Goal: Information Seeking & Learning: Check status

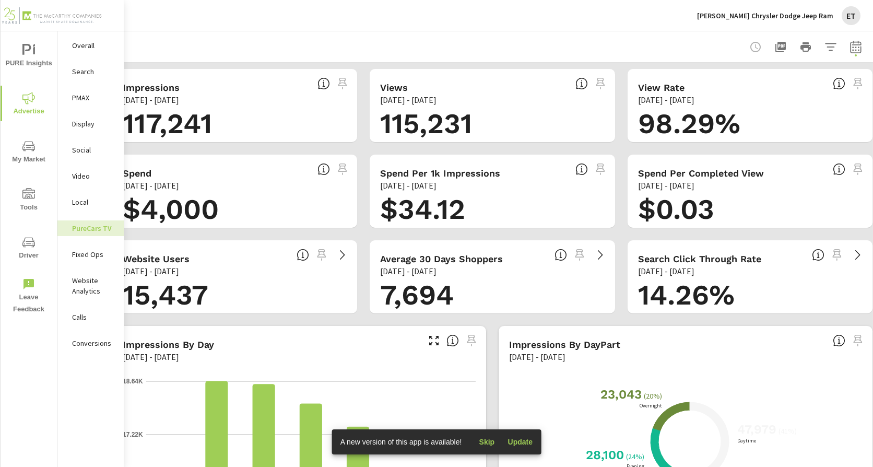
scroll to position [0, 32]
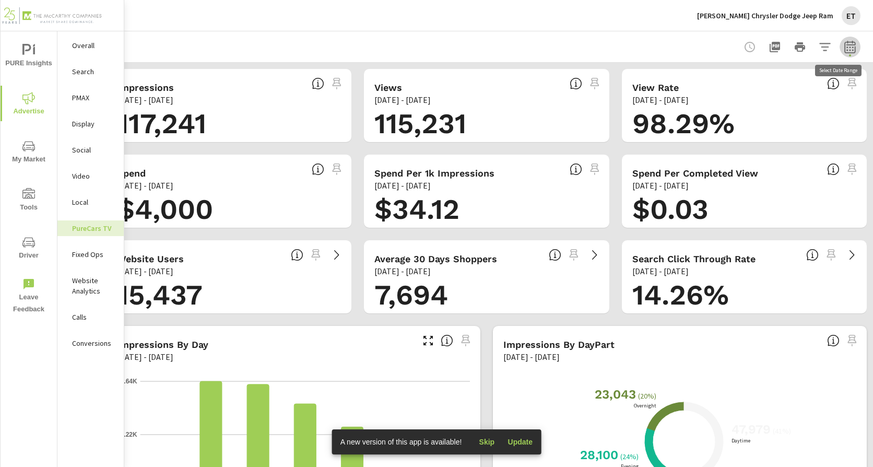
click at [846, 49] on icon "button" at bounding box center [850, 47] width 13 height 13
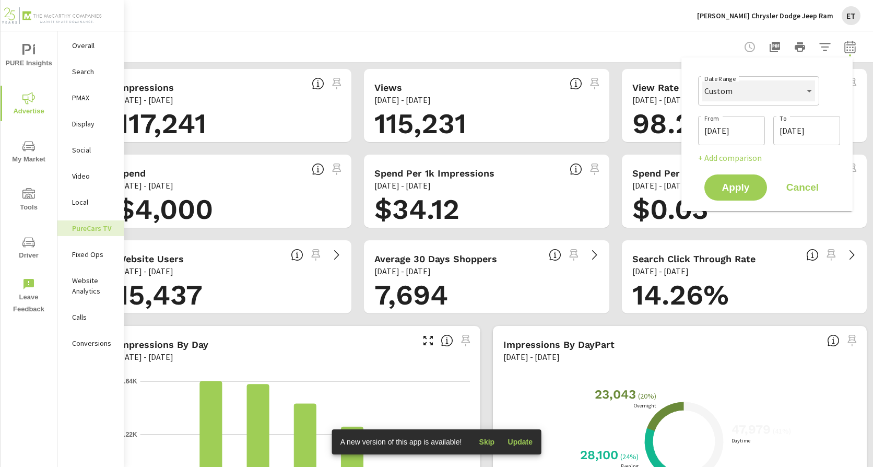
click at [765, 96] on select "Custom Yesterday Last week Last 7 days Last 14 days Last 30 days Last 45 days L…" at bounding box center [758, 90] width 113 height 21
click at [702, 80] on select "Custom Yesterday Last week Last 7 days Last 14 days Last 30 days Last 45 days L…" at bounding box center [758, 90] width 113 height 21
select select "Last month"
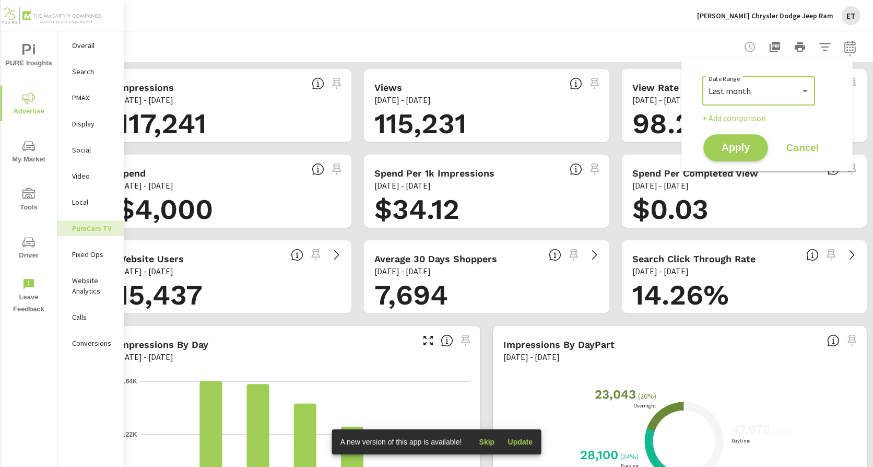
click at [736, 148] on span "Apply" at bounding box center [735, 148] width 43 height 10
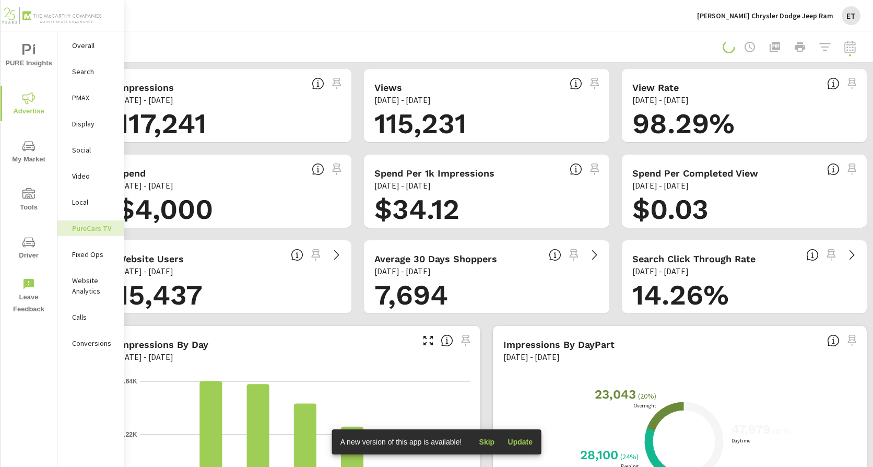
scroll to position [0, 24]
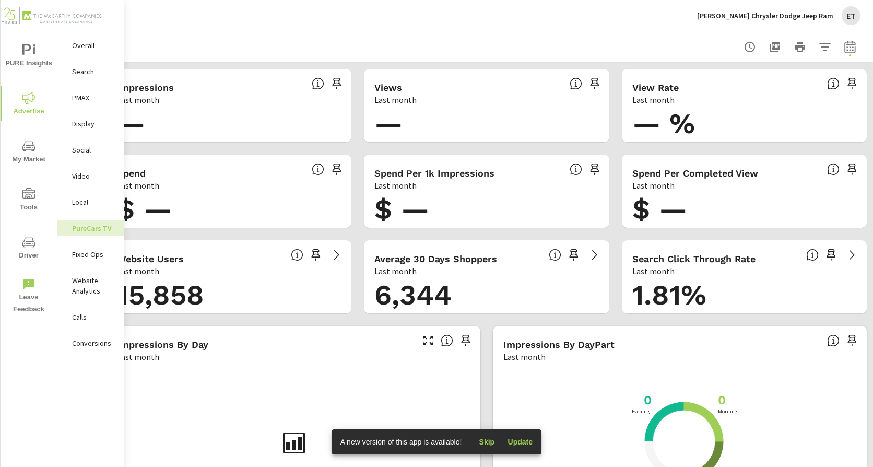
click at [748, 20] on div "Landers Chrysler Dodge Jeep Ram ET" at bounding box center [778, 15] width 163 height 19
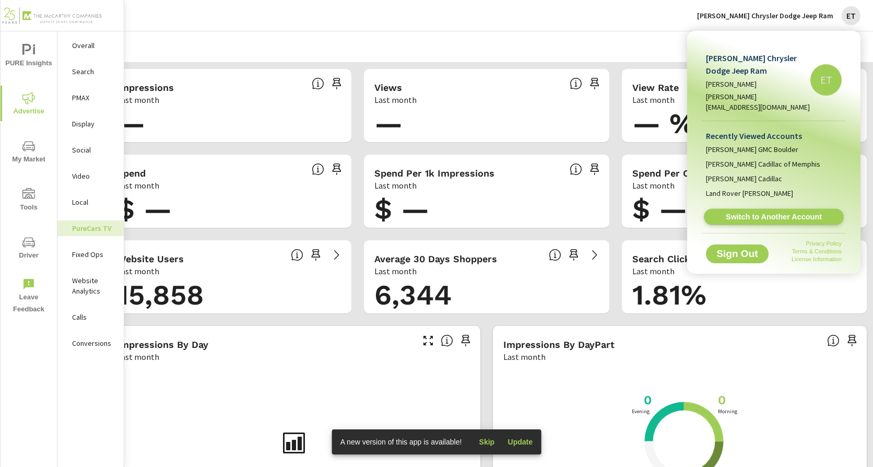
click at [745, 212] on span "Switch to Another Account" at bounding box center [774, 217] width 128 height 10
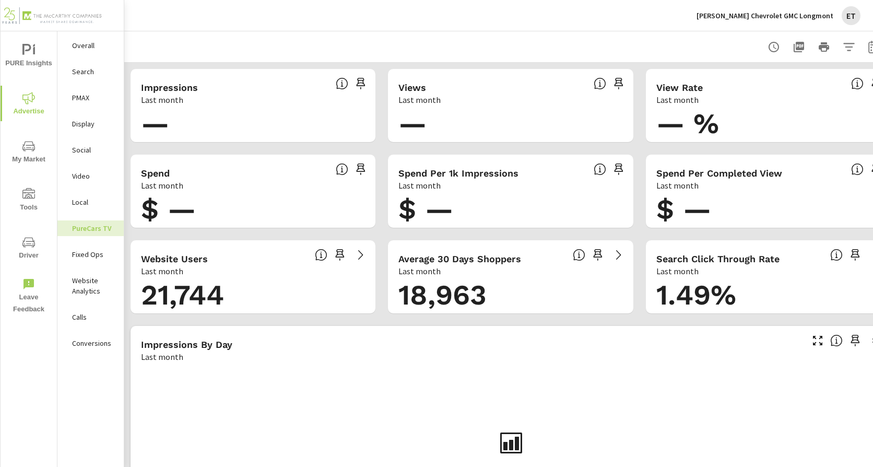
click at [87, 74] on p "Search" at bounding box center [93, 71] width 43 height 10
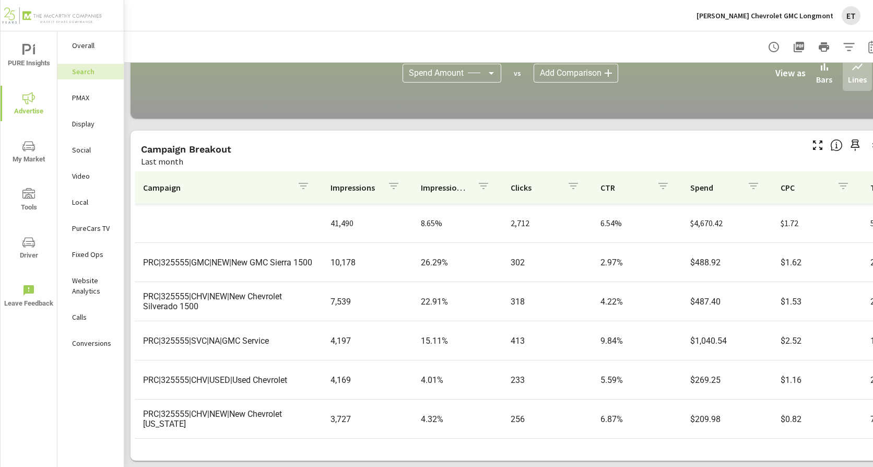
scroll to position [52, 0]
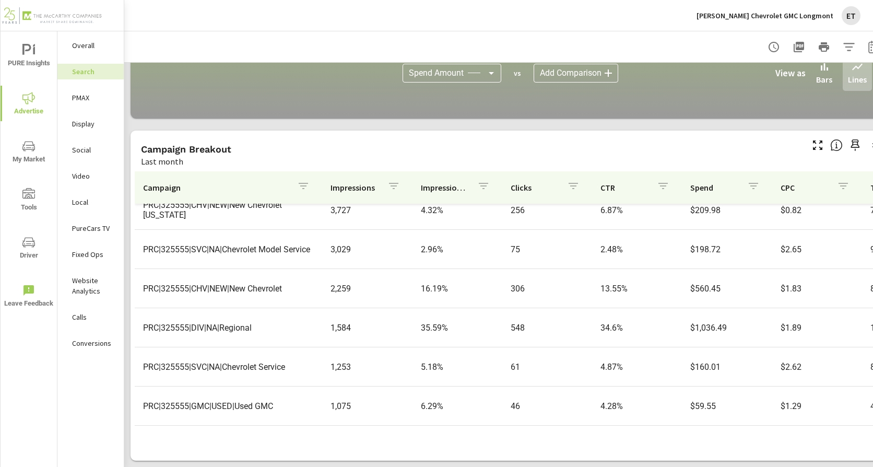
scroll to position [261, 0]
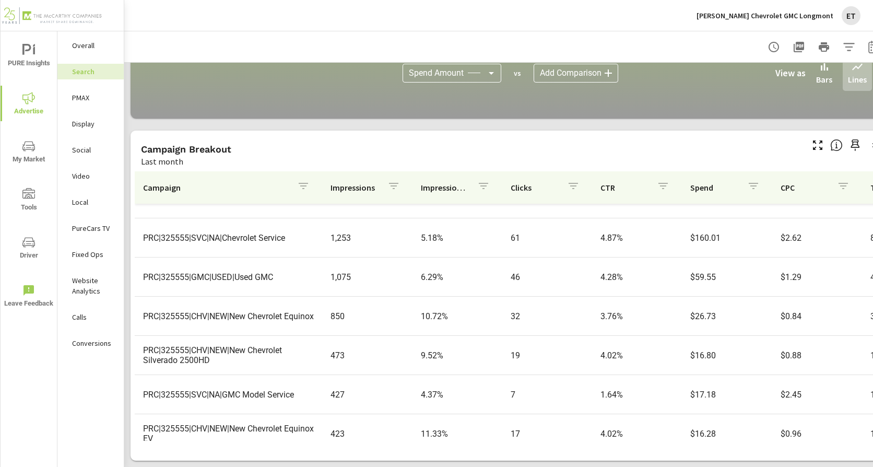
scroll to position [366, 0]
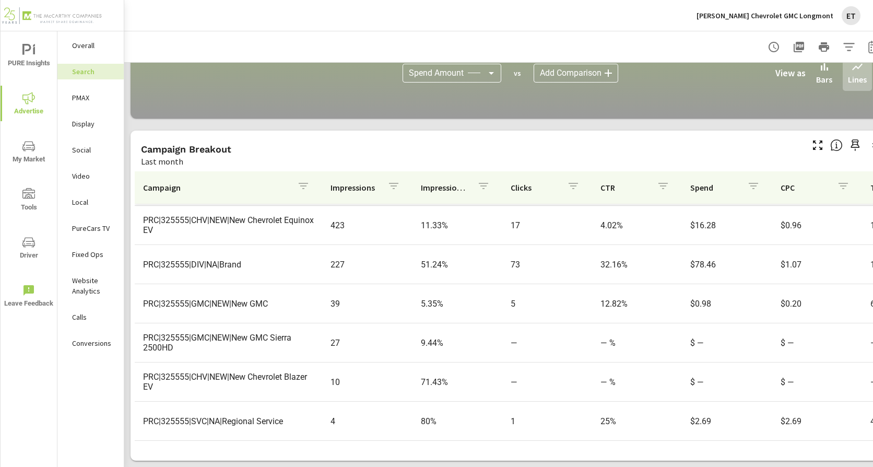
scroll to position [555, 0]
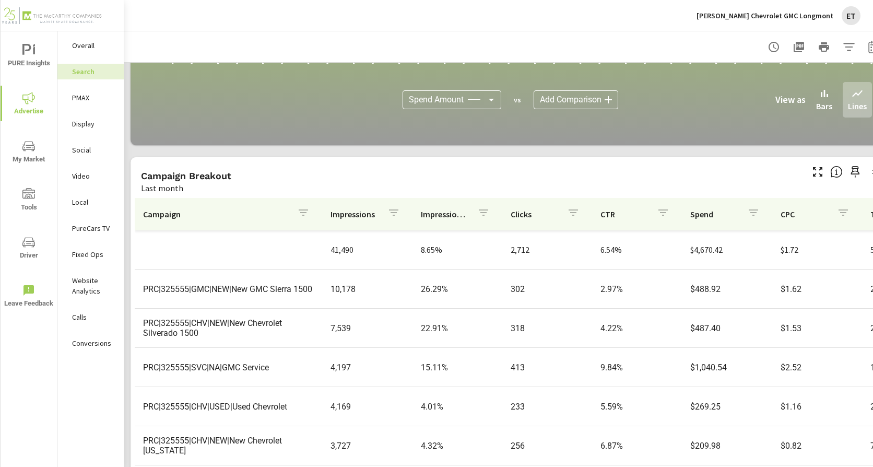
scroll to position [665, 0]
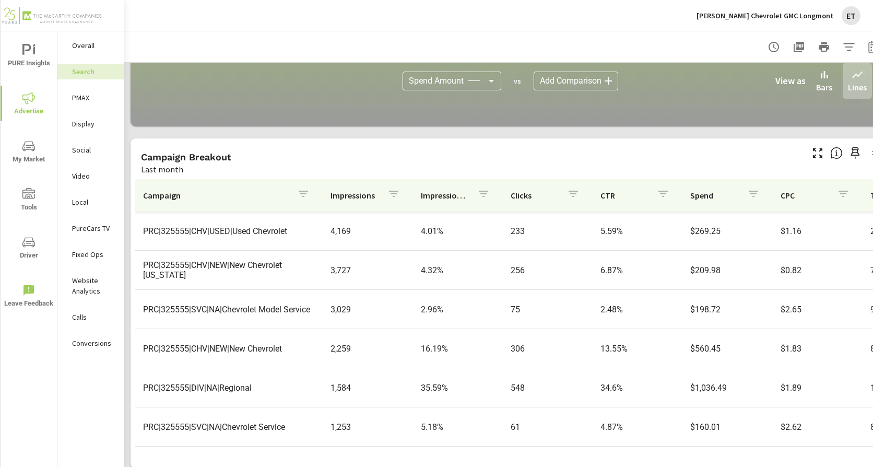
scroll to position [717, 0]
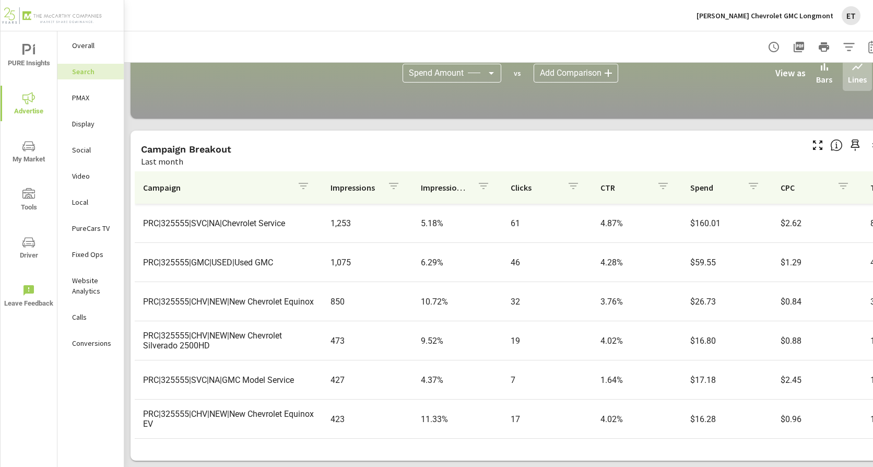
scroll to position [366, 0]
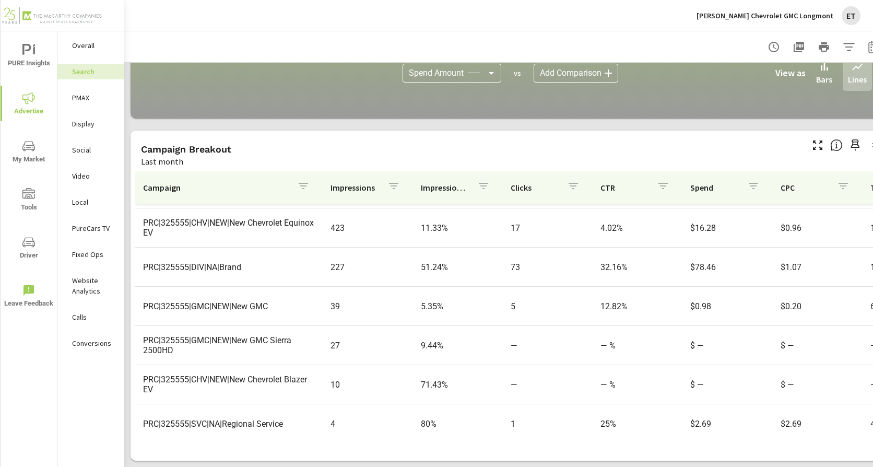
scroll to position [555, 0]
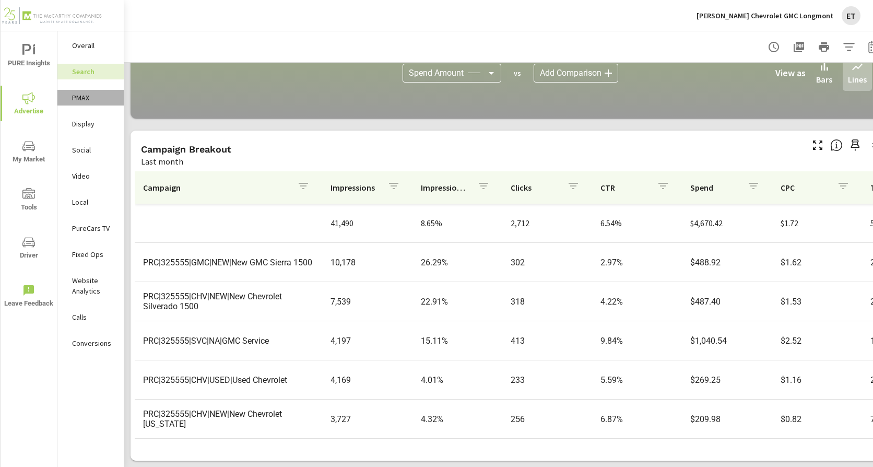
click at [83, 100] on p "PMAX" at bounding box center [93, 97] width 43 height 10
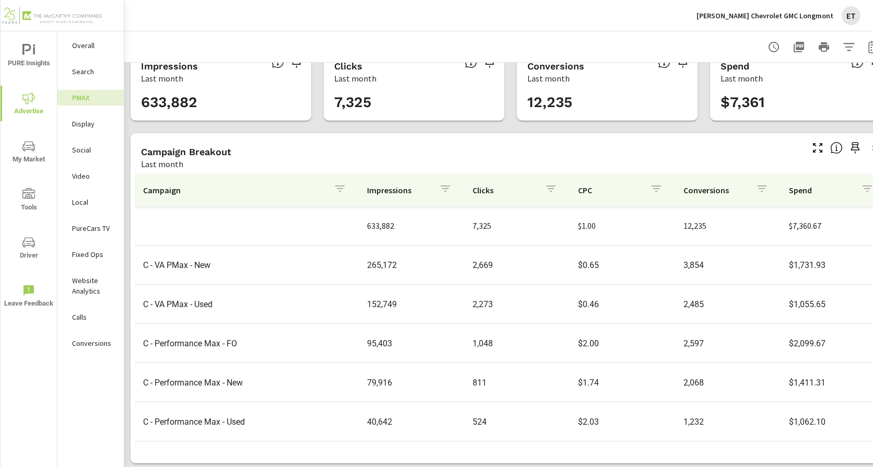
scroll to position [32, 0]
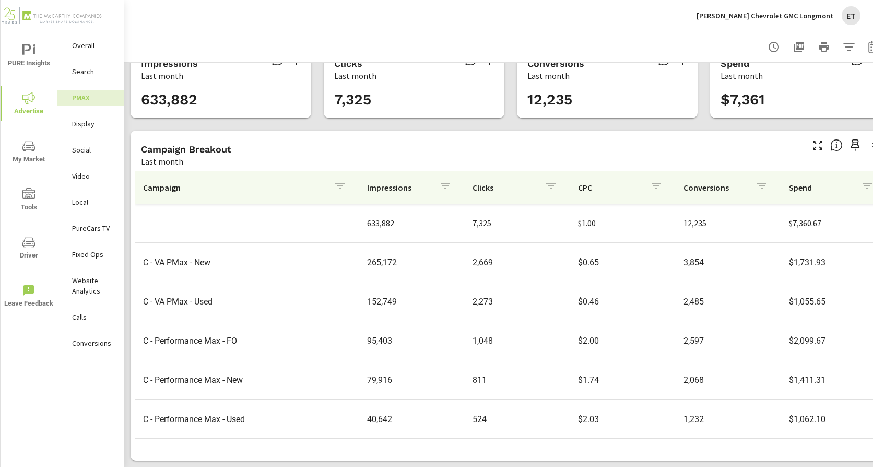
click at [96, 150] on p "Social" at bounding box center [93, 150] width 43 height 10
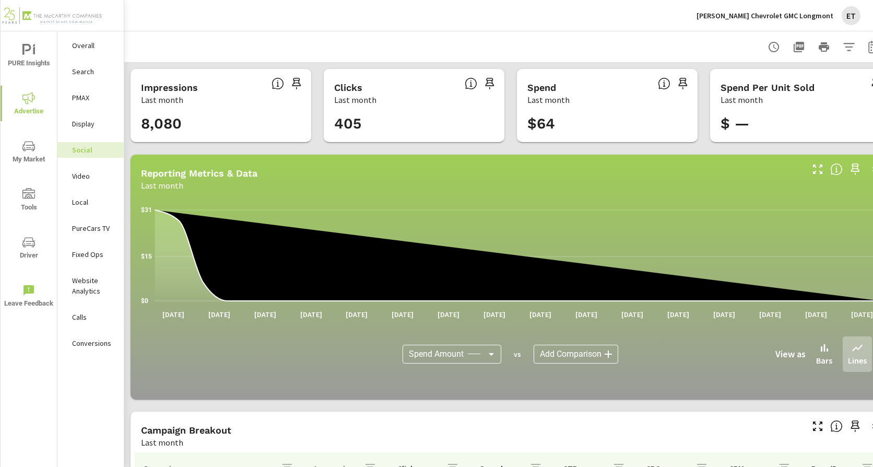
click at [372, 145] on div "Impressions Last month 8,080 Clicks Last month 405 Spend Last month $64 Spend P…" at bounding box center [510, 405] width 773 height 685
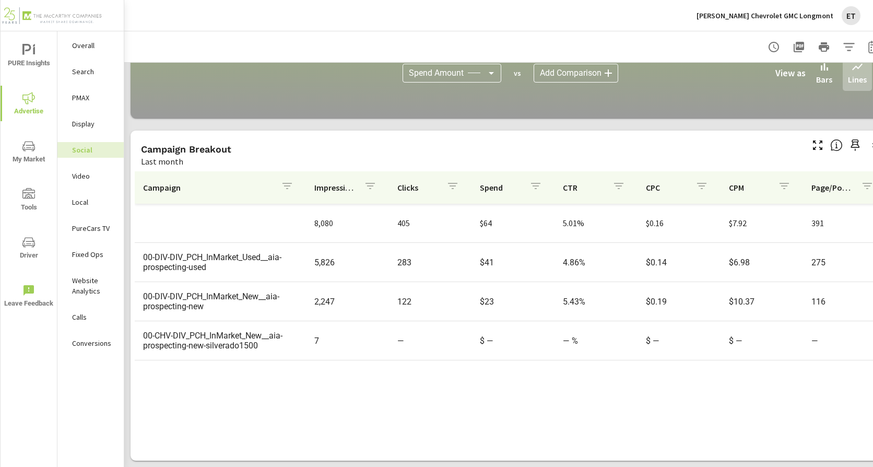
scroll to position [289, 0]
click at [810, 18] on p "[PERSON_NAME] Chevrolet GMC Longmont" at bounding box center [765, 15] width 137 height 9
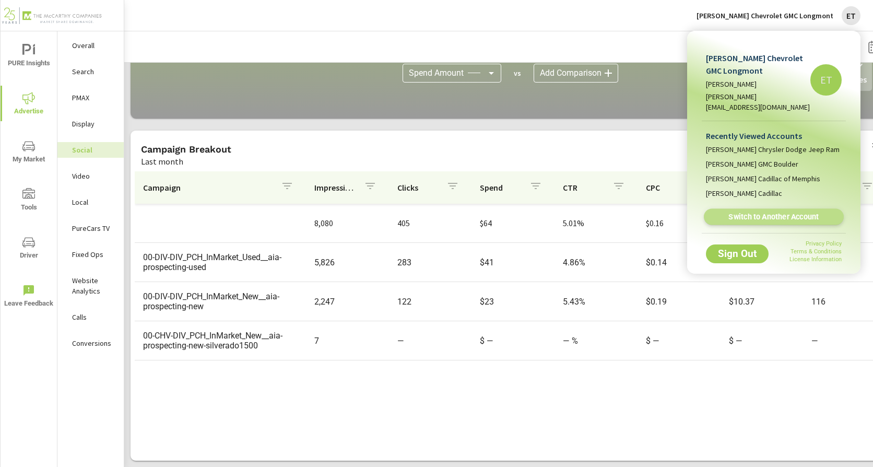
click at [745, 212] on span "Switch to Another Account" at bounding box center [774, 217] width 128 height 10
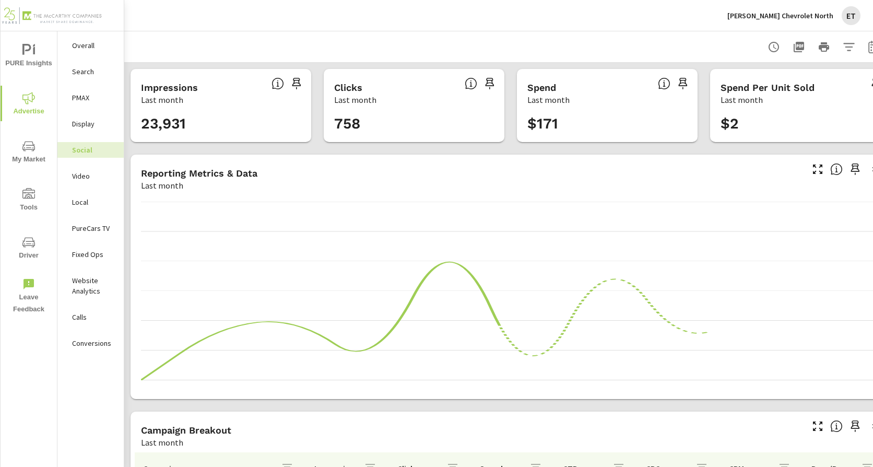
click at [80, 77] on div "Search" at bounding box center [90, 72] width 66 height 16
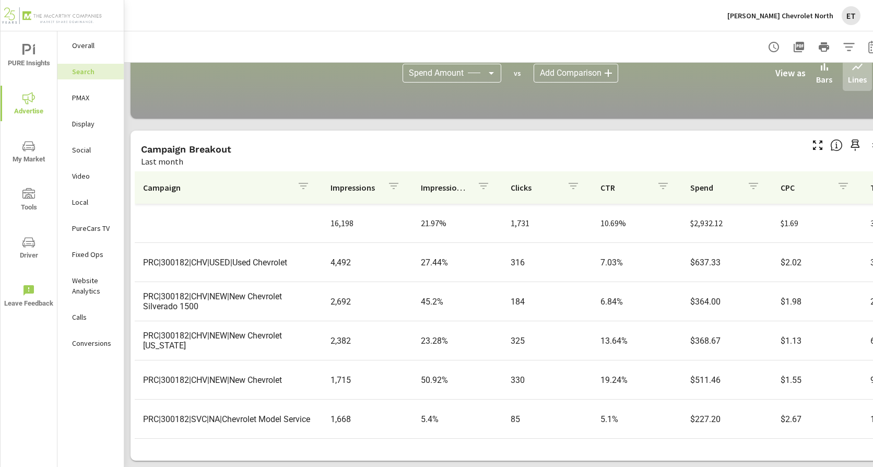
scroll to position [717, 0]
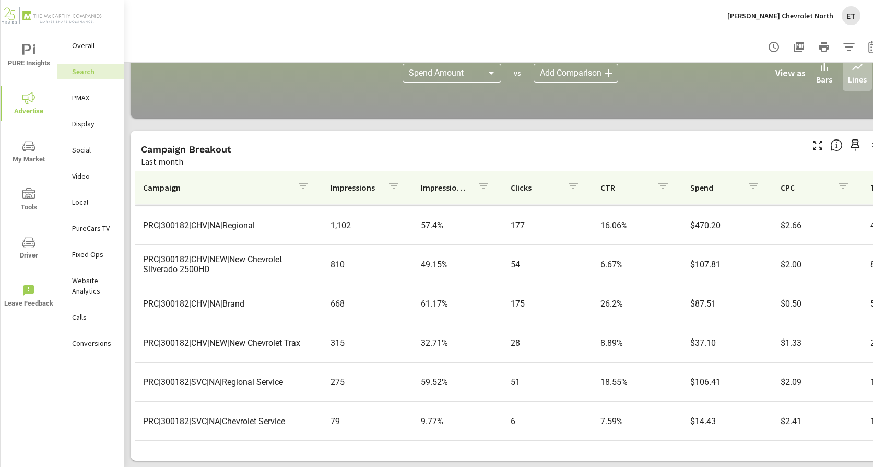
scroll to position [242, 0]
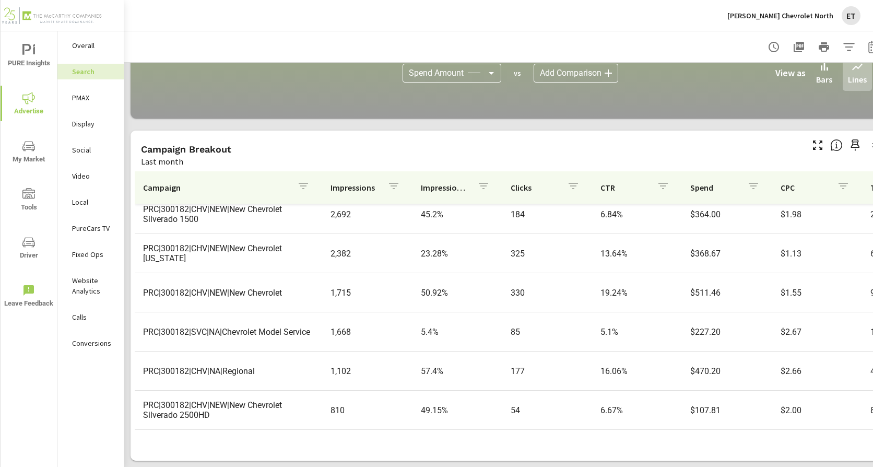
scroll to position [104, 0]
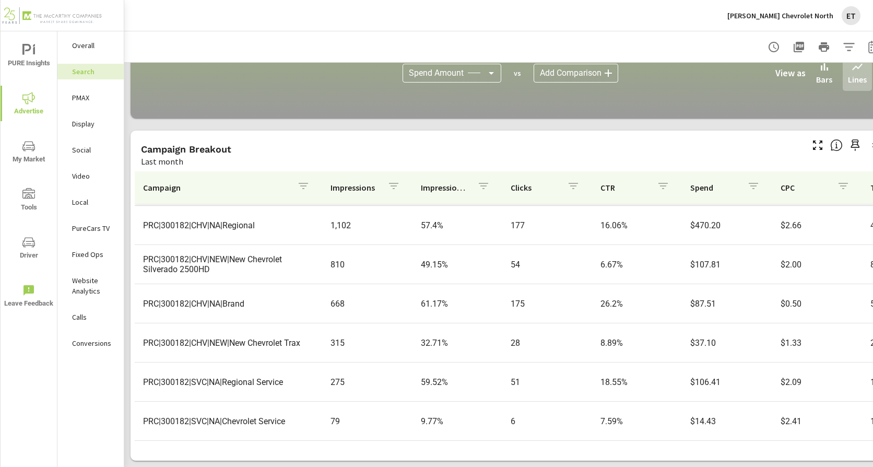
scroll to position [242, 0]
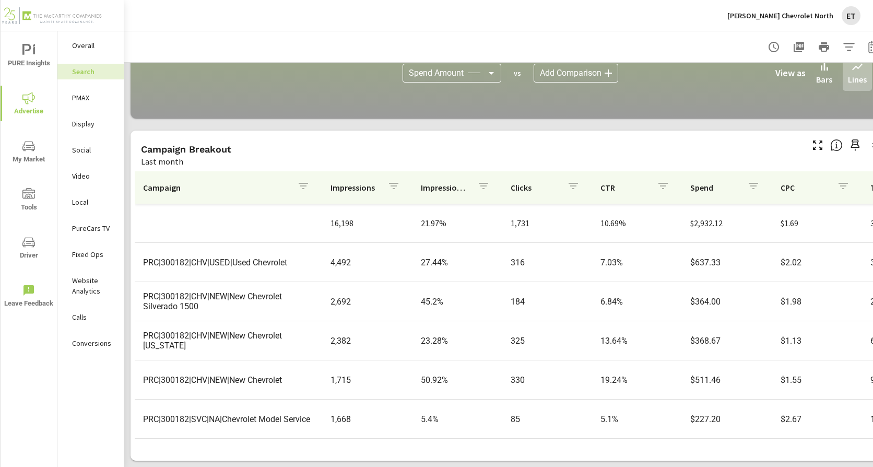
click at [85, 96] on p "PMAX" at bounding box center [93, 97] width 43 height 10
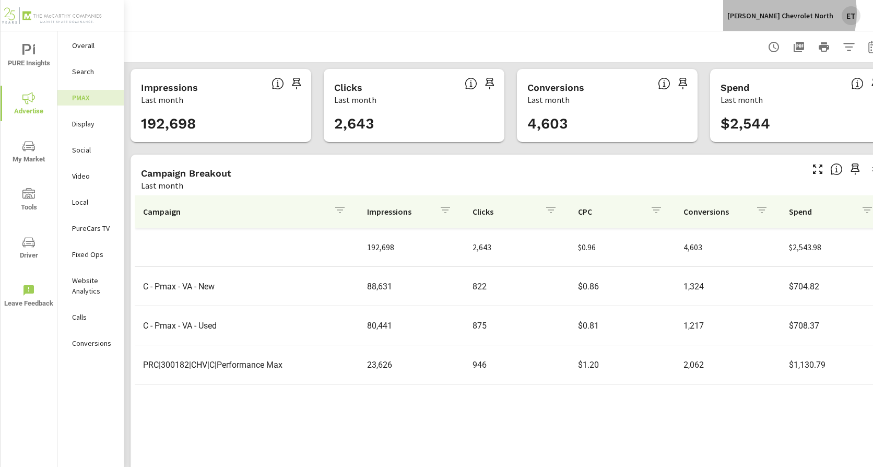
click at [784, 13] on p "[PERSON_NAME] Chevrolet North" at bounding box center [780, 15] width 106 height 9
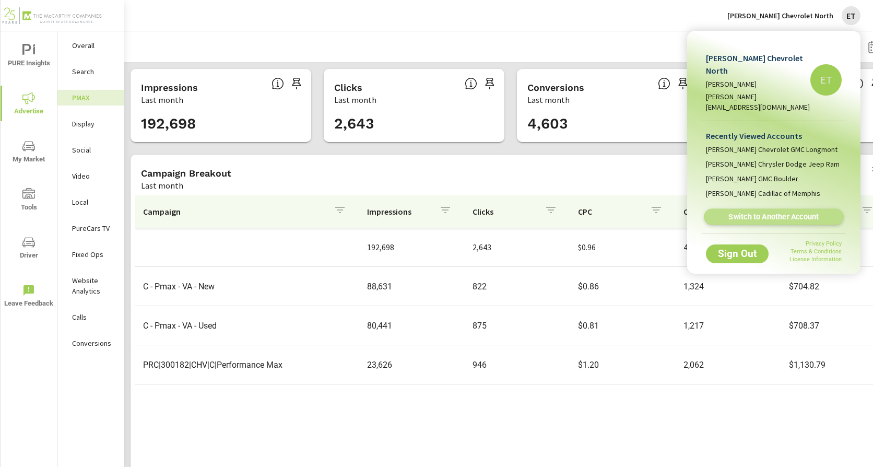
click at [736, 212] on span "Switch to Another Account" at bounding box center [774, 217] width 128 height 10
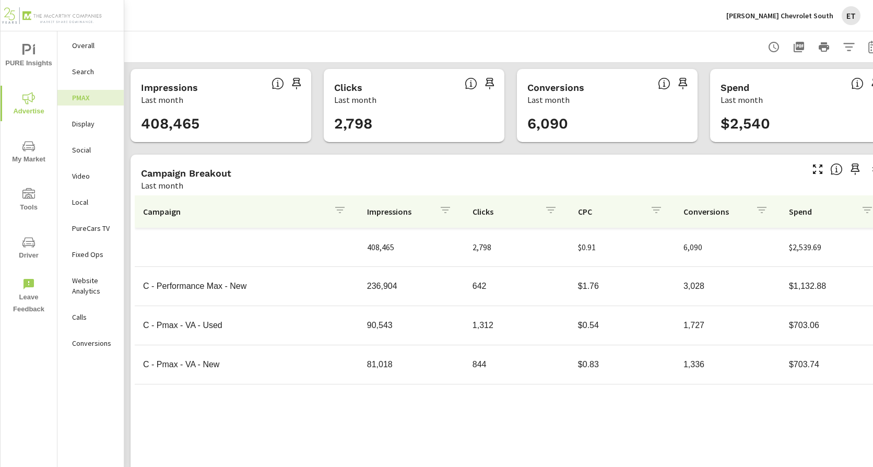
click at [100, 70] on p "Search" at bounding box center [93, 71] width 43 height 10
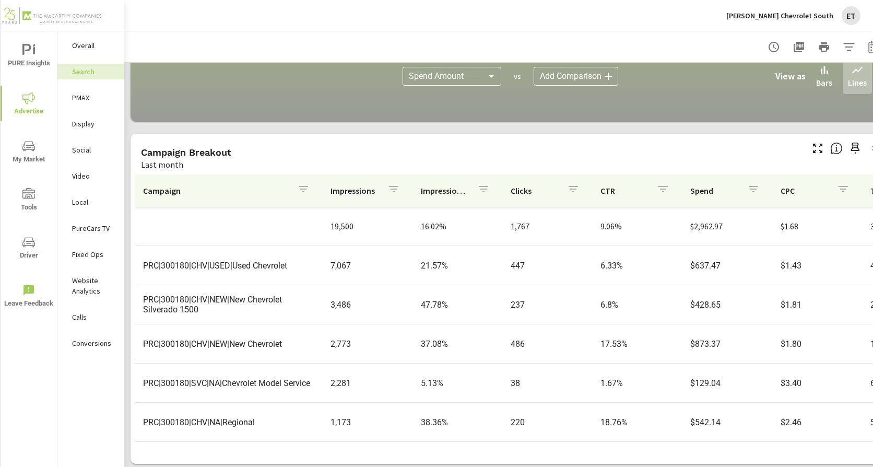
scroll to position [717, 0]
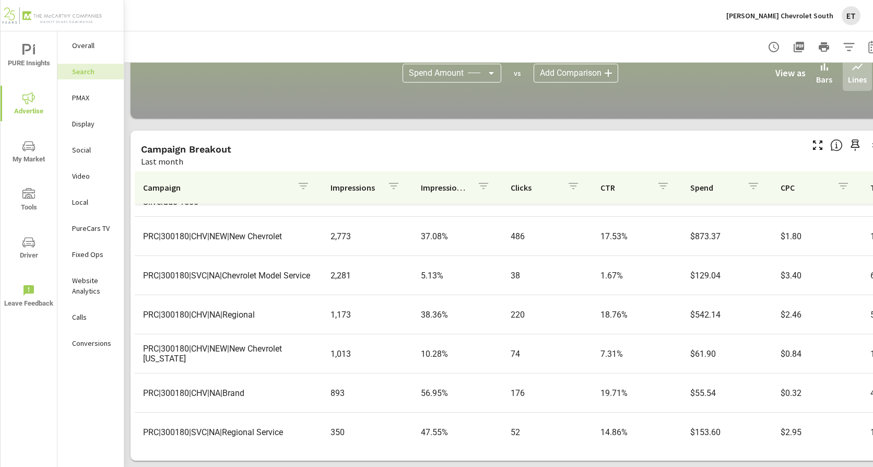
scroll to position [157, 0]
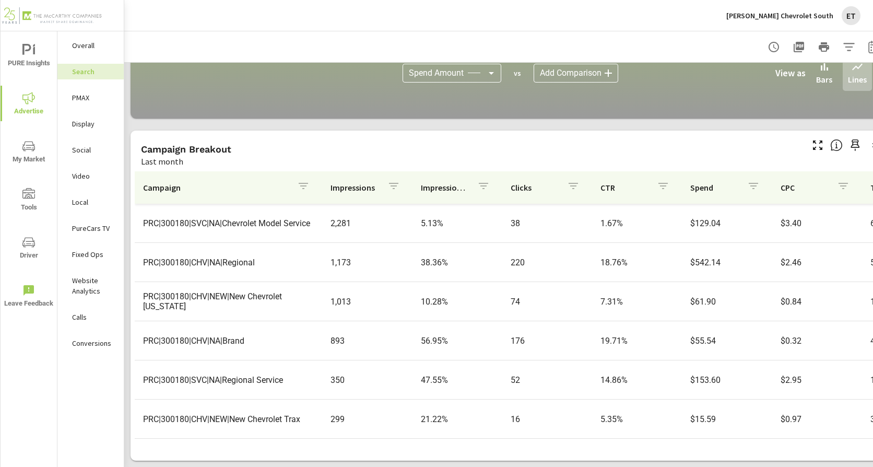
scroll to position [203, 0]
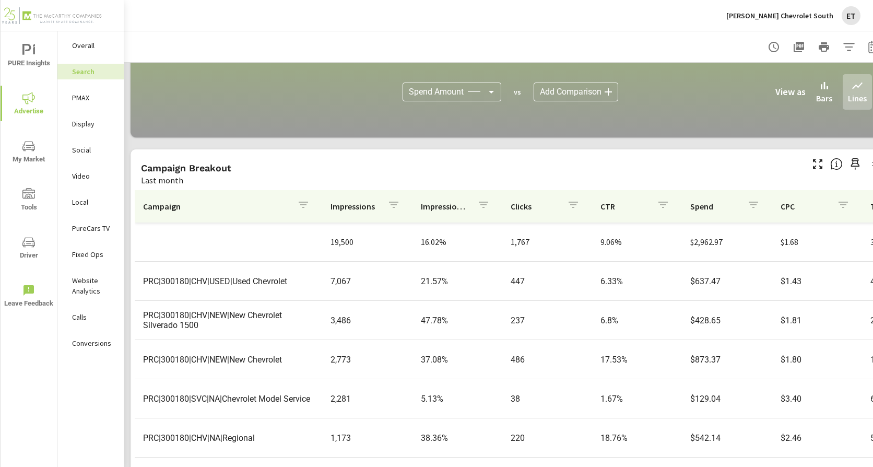
scroll to position [560, 0]
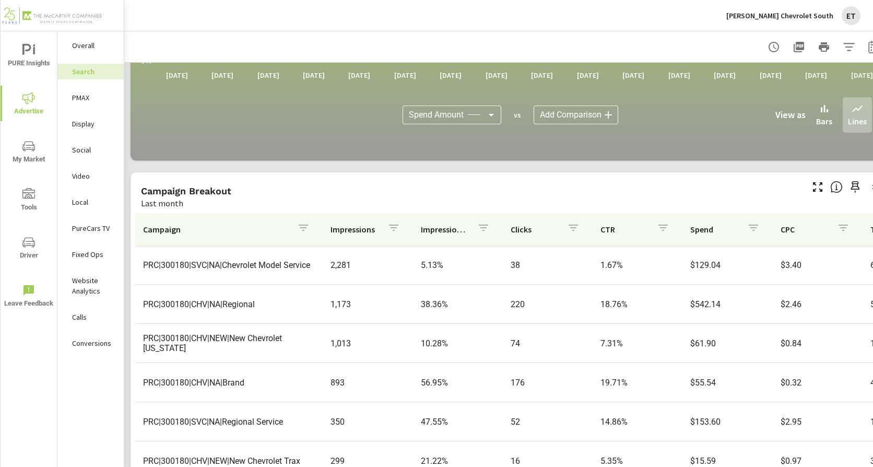
scroll to position [717, 0]
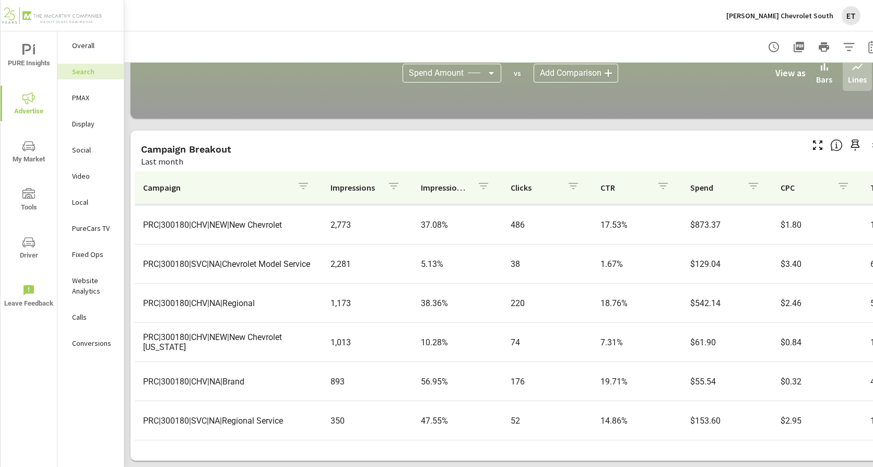
scroll to position [39, 0]
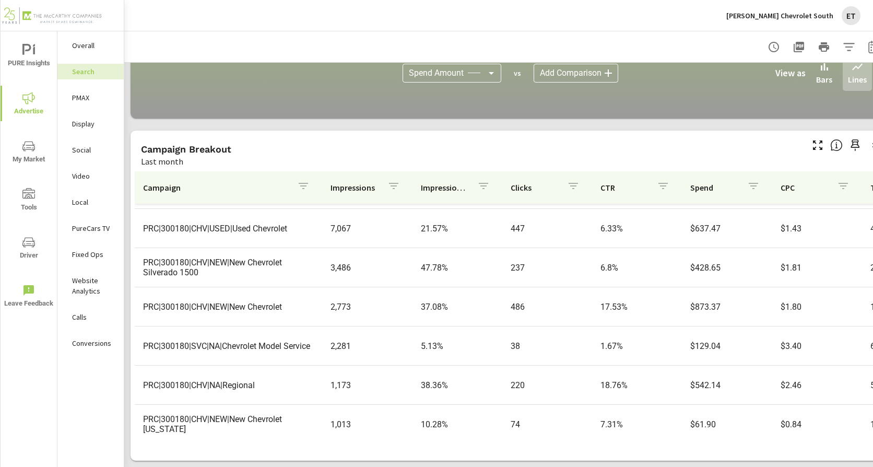
scroll to position [52, 0]
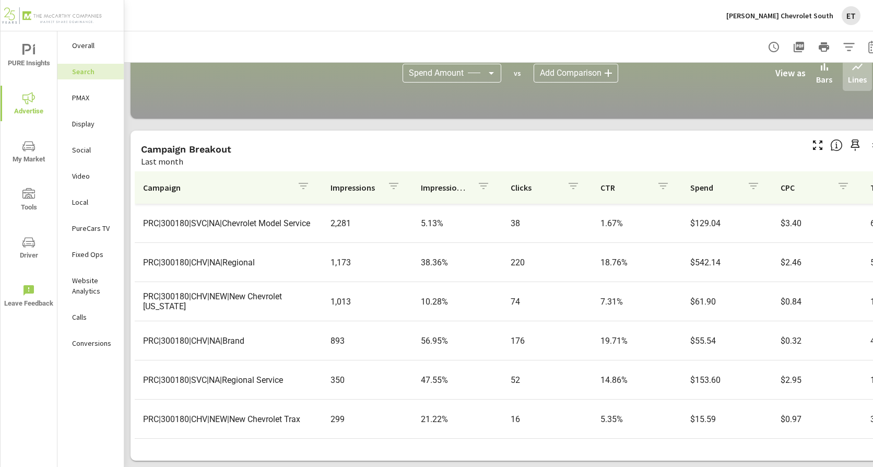
scroll to position [203, 0]
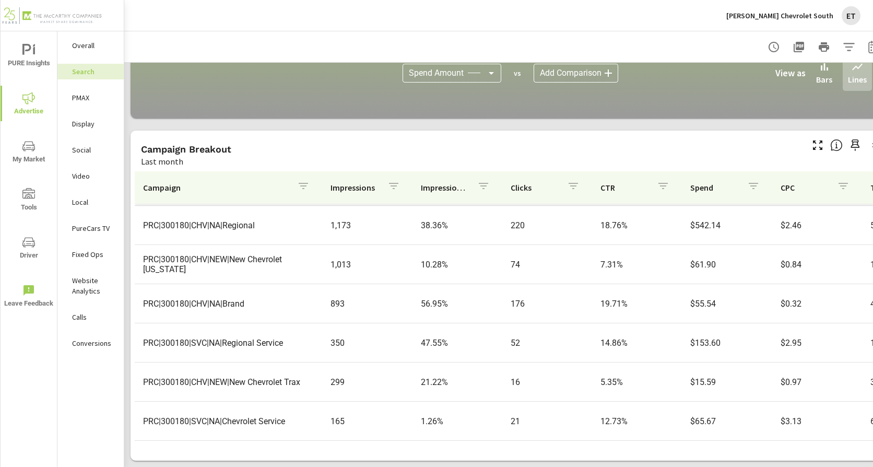
scroll to position [76, 0]
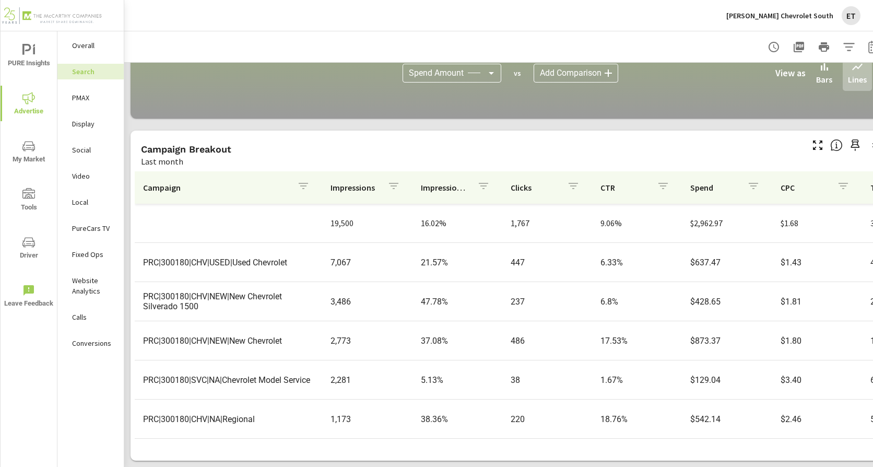
click at [81, 98] on p "PMAX" at bounding box center [93, 97] width 43 height 10
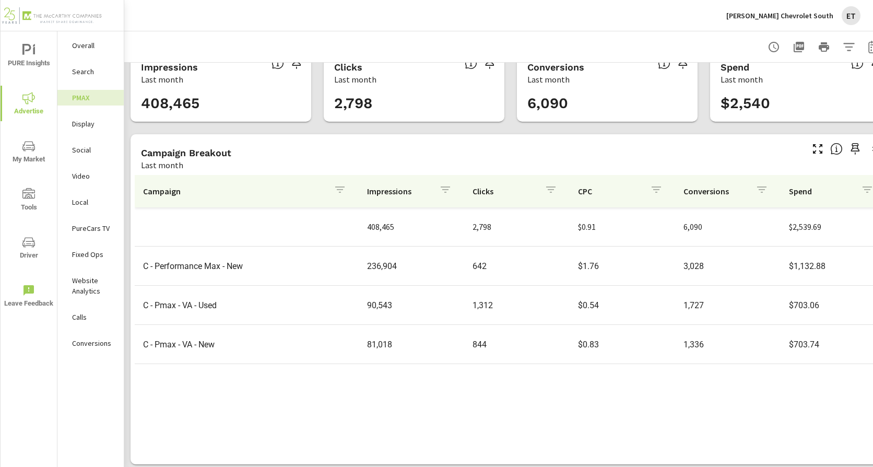
scroll to position [32, 0]
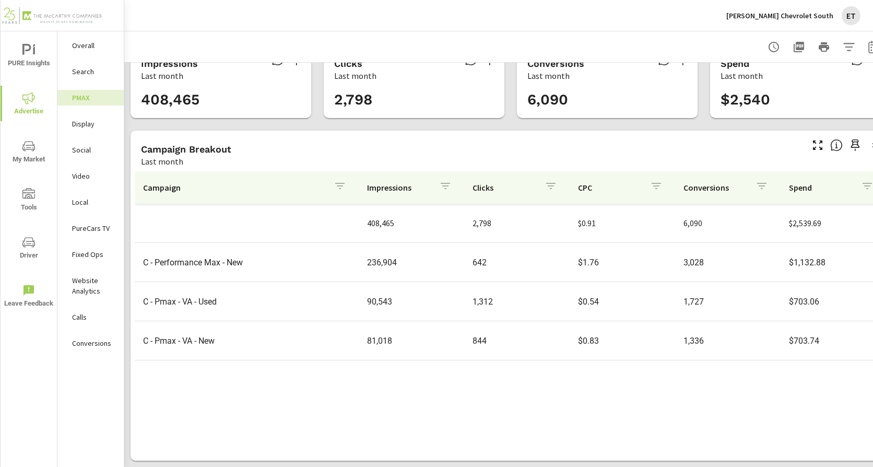
click at [804, 7] on div "Mike Maroone Chevrolet South ET" at bounding box center [793, 15] width 134 height 19
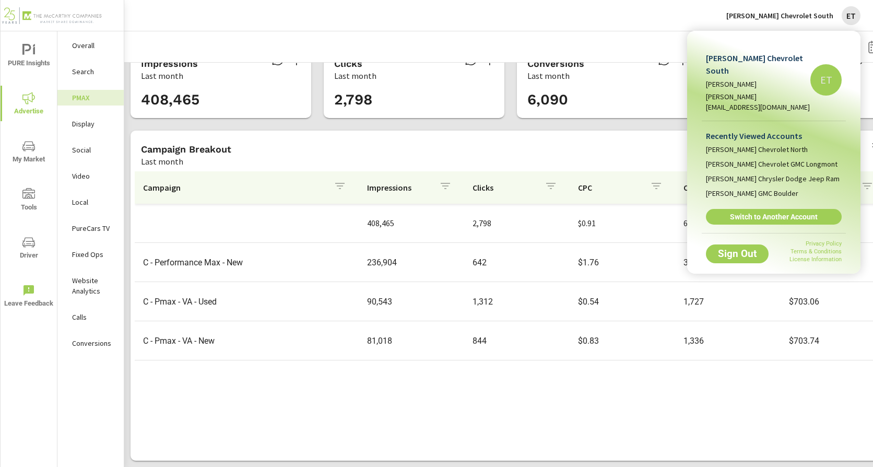
click at [746, 216] on div "Recently Viewed Accounts Mike Maroone Chevrolet North Mike Maroone Chevrolet GM…" at bounding box center [774, 177] width 144 height 112
click at [750, 212] on link "Switch to Another Account" at bounding box center [774, 217] width 140 height 16
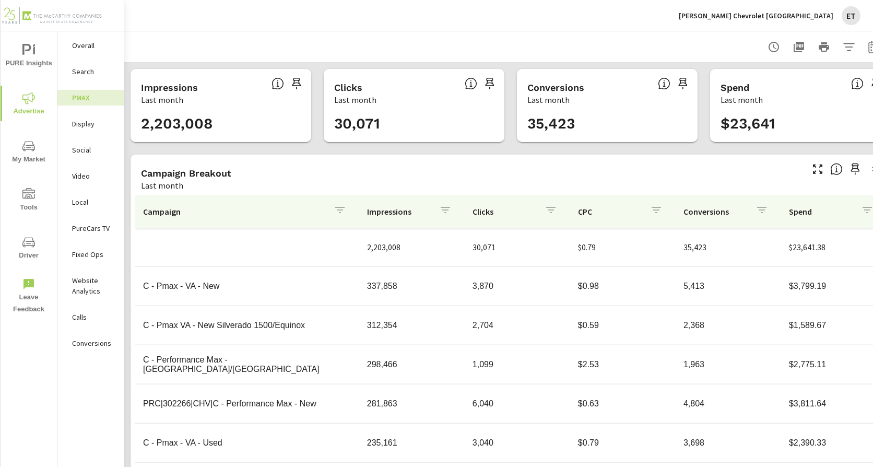
scroll to position [234, 0]
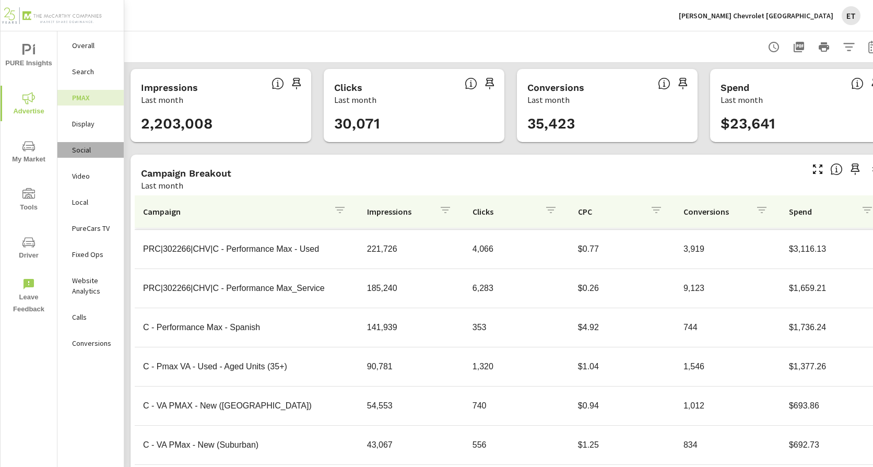
click at [87, 157] on div "Social" at bounding box center [90, 150] width 66 height 16
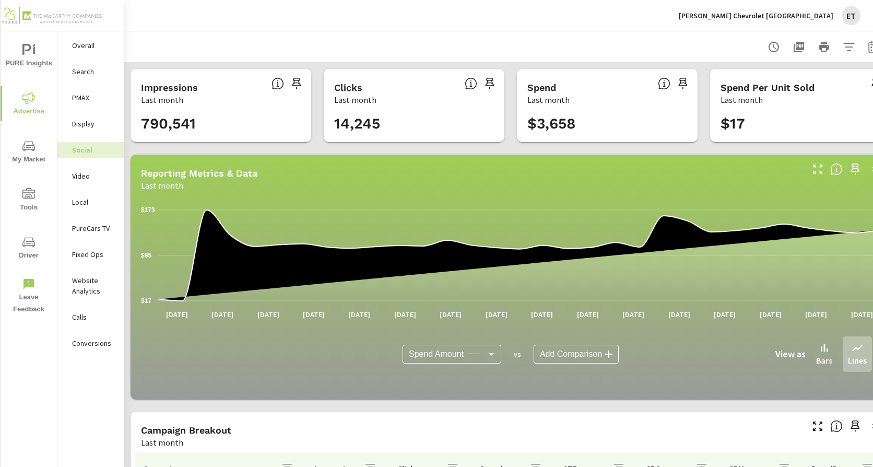
click at [75, 68] on p "Search" at bounding box center [93, 71] width 43 height 10
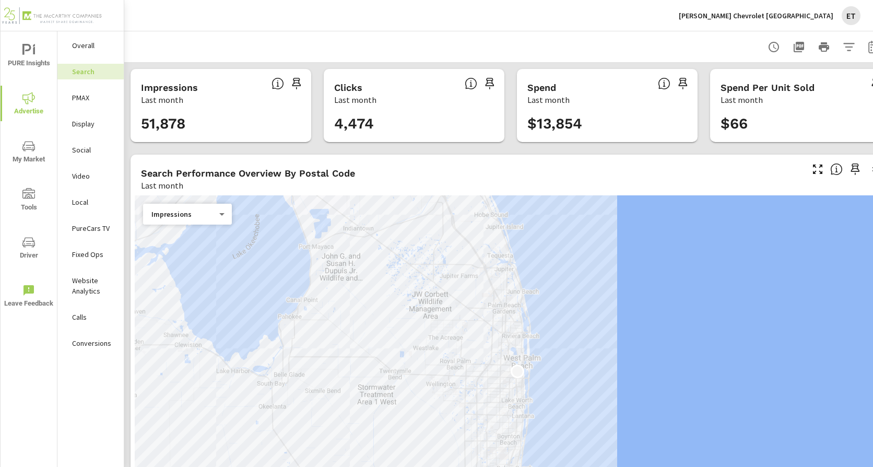
click at [419, 178] on div "Search Performance Overview By Postal Code" at bounding box center [471, 173] width 660 height 12
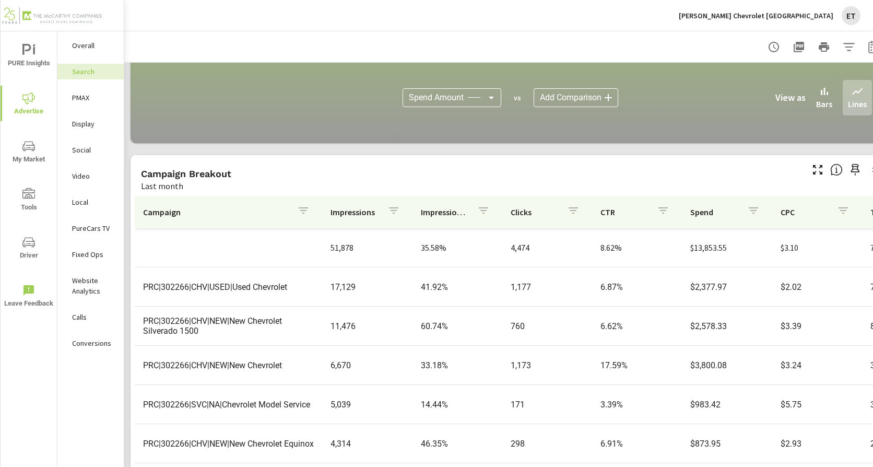
scroll to position [717, 0]
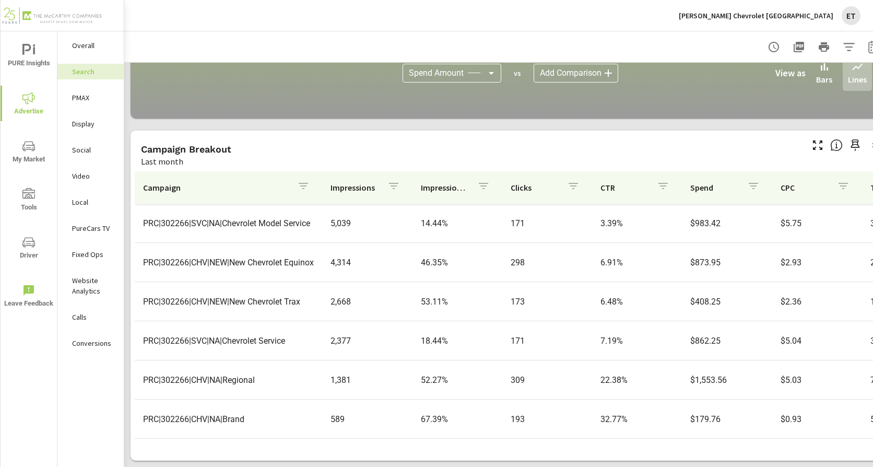
scroll to position [203, 0]
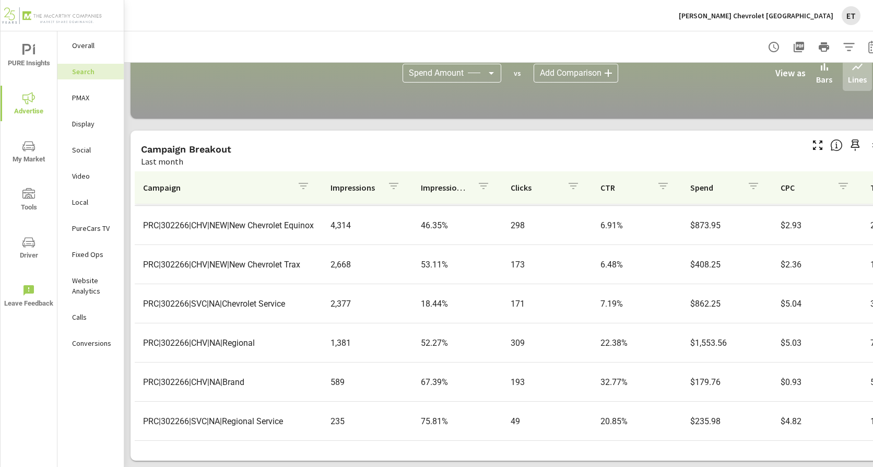
scroll to position [1, 0]
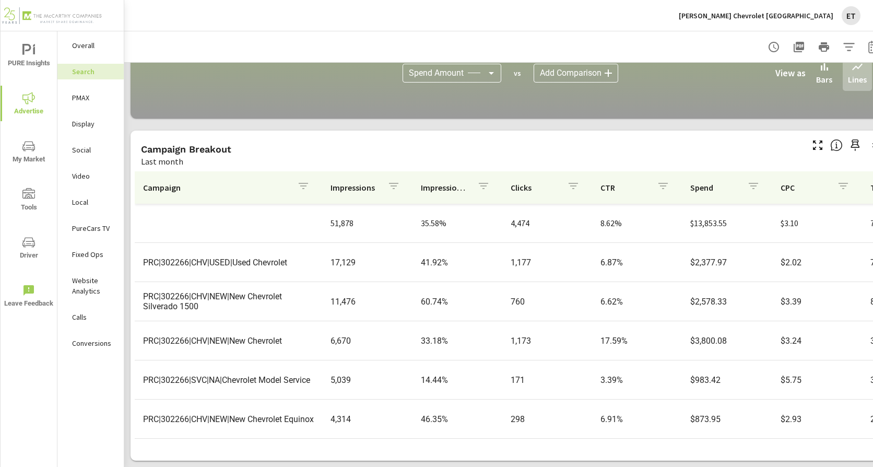
click at [89, 100] on p "PMAX" at bounding box center [93, 97] width 43 height 10
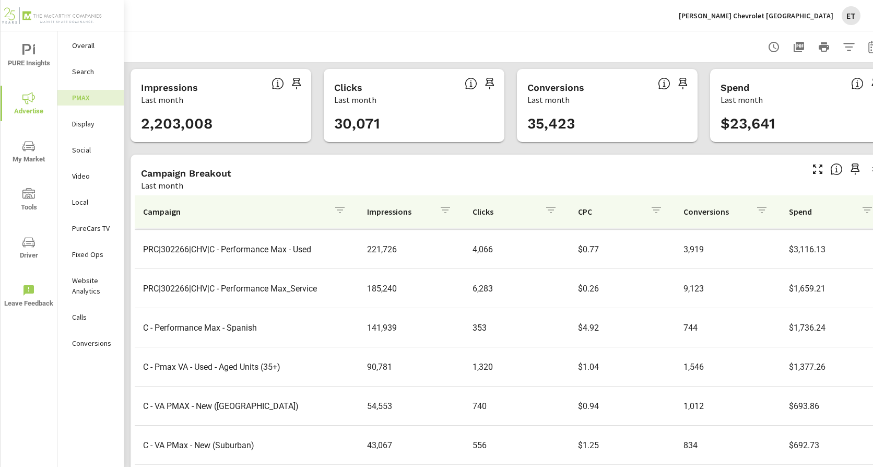
scroll to position [32, 0]
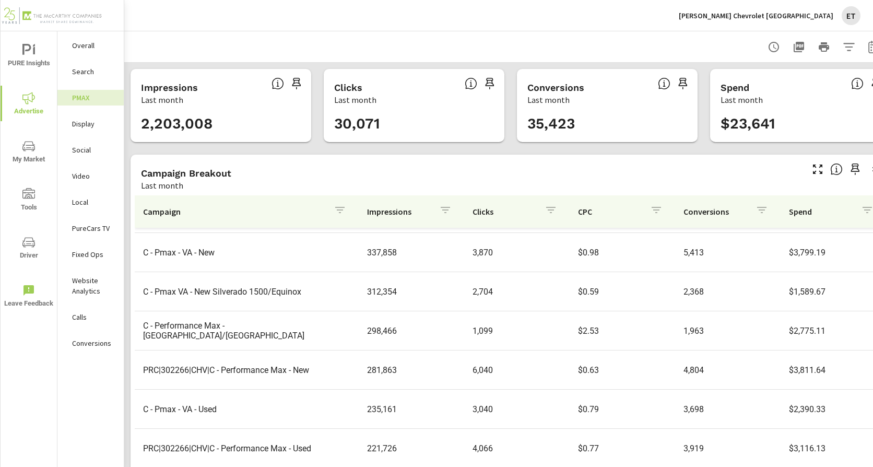
scroll to position [52, 0]
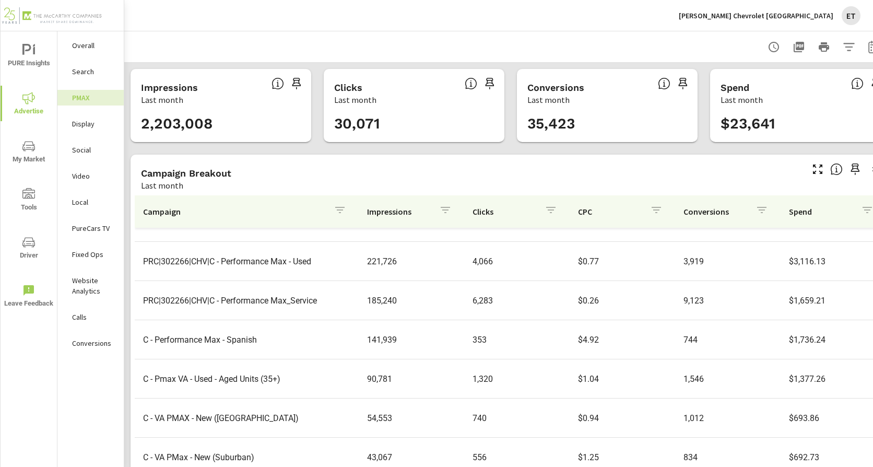
scroll to position [234, 0]
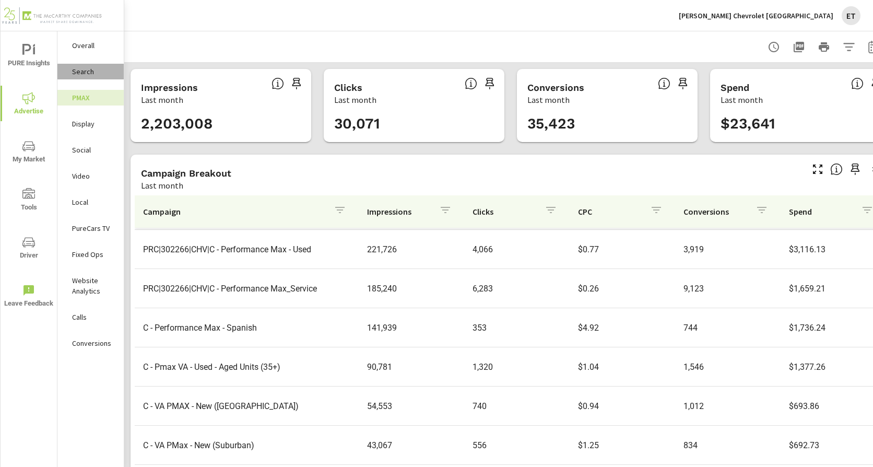
click at [75, 74] on p "Search" at bounding box center [93, 71] width 43 height 10
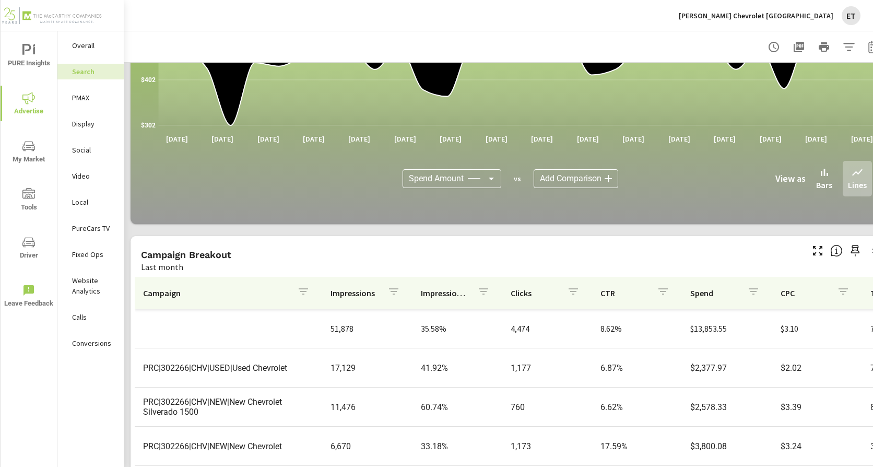
scroll to position [627, 0]
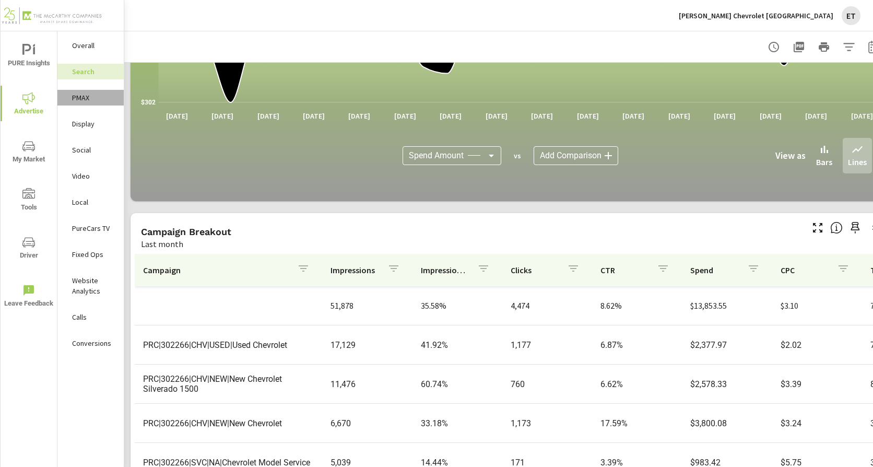
click at [81, 101] on p "PMAX" at bounding box center [93, 97] width 43 height 10
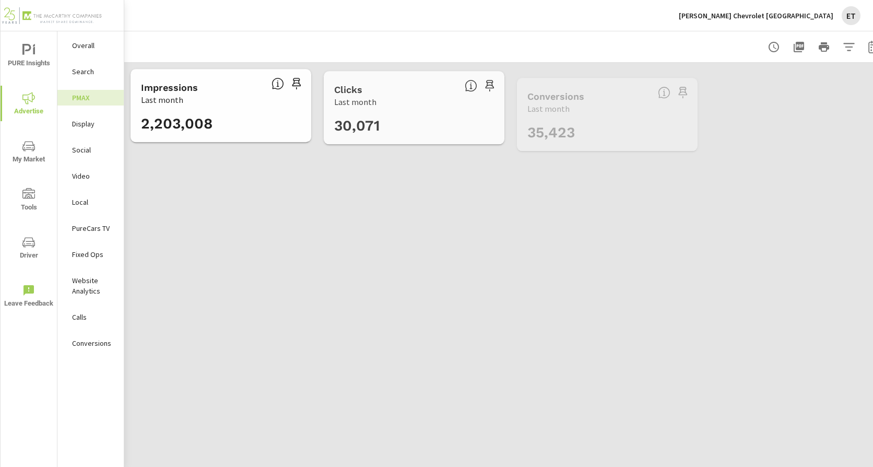
scroll to position [196, 0]
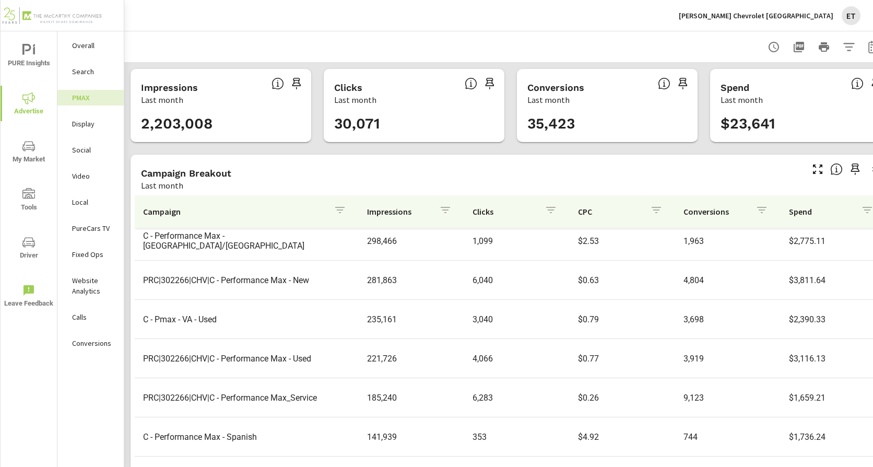
scroll to position [27, 0]
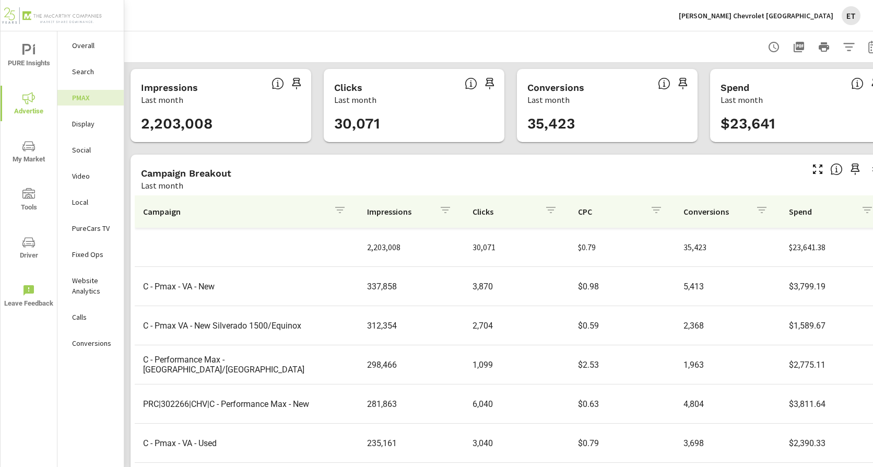
click at [86, 124] on p "Display" at bounding box center [93, 124] width 43 height 10
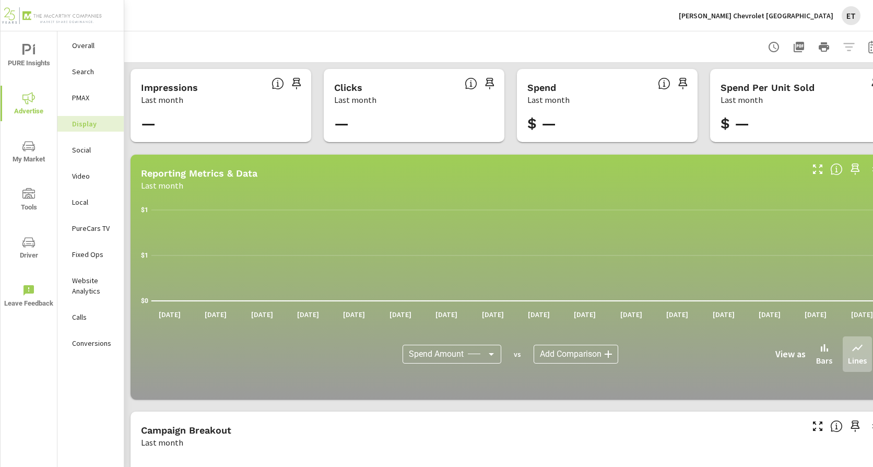
click at [752, 17] on p "Mike Maroone Chevrolet West Palm Beach" at bounding box center [756, 15] width 155 height 9
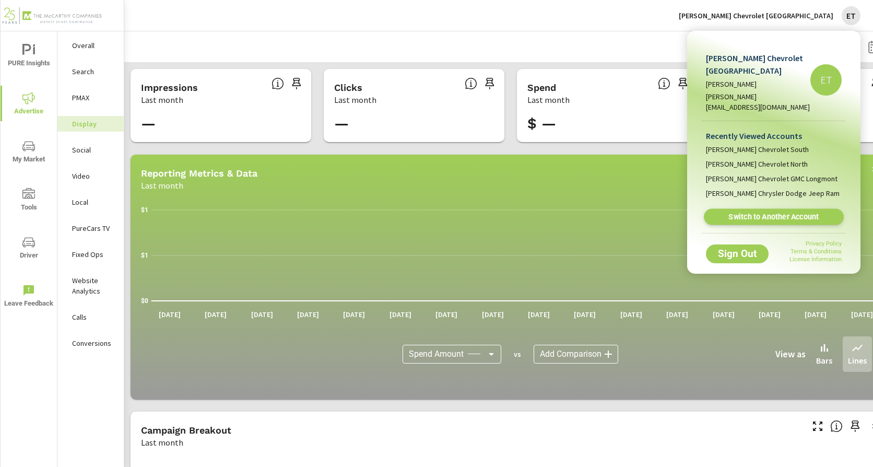
click at [744, 212] on span "Switch to Another Account" at bounding box center [774, 217] width 128 height 10
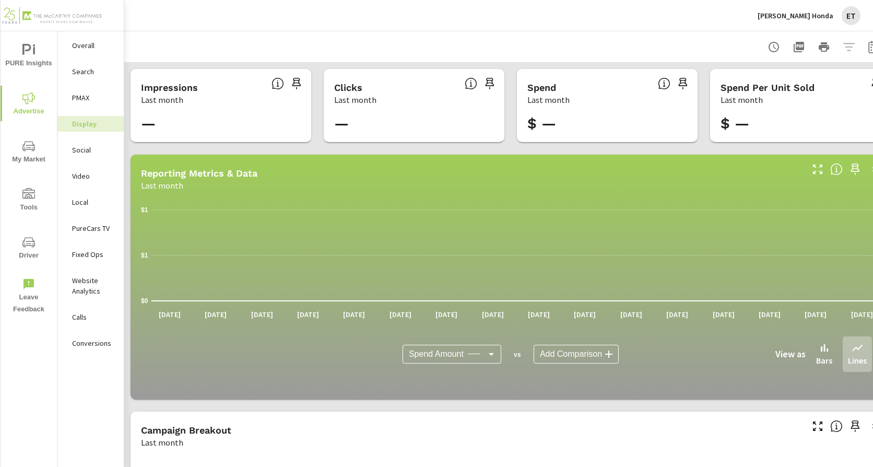
click at [97, 74] on p "Search" at bounding box center [93, 71] width 43 height 10
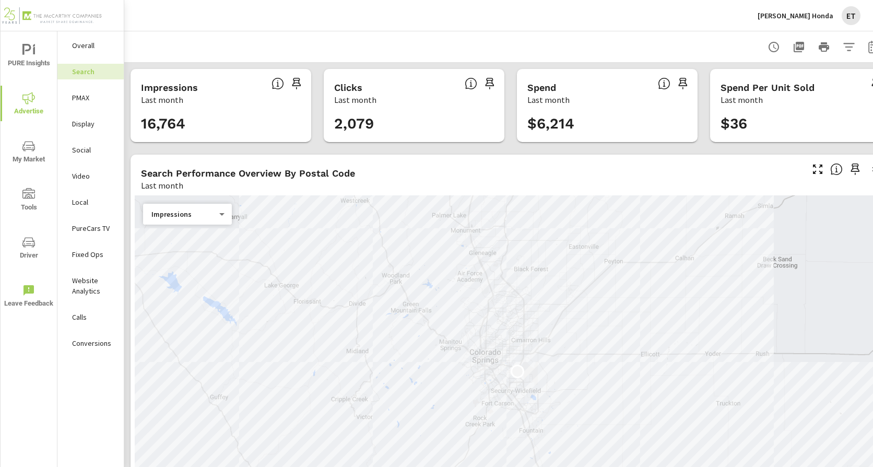
click at [446, 170] on div "Search Performance Overview By Postal Code" at bounding box center [471, 173] width 660 height 12
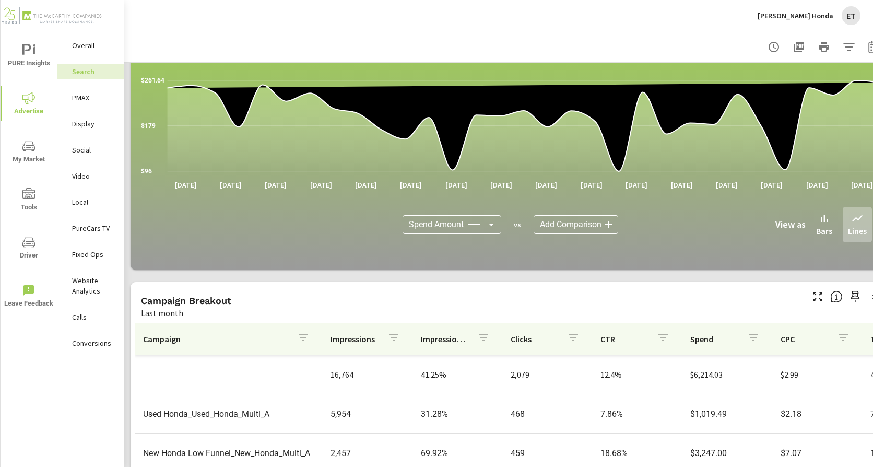
scroll to position [665, 0]
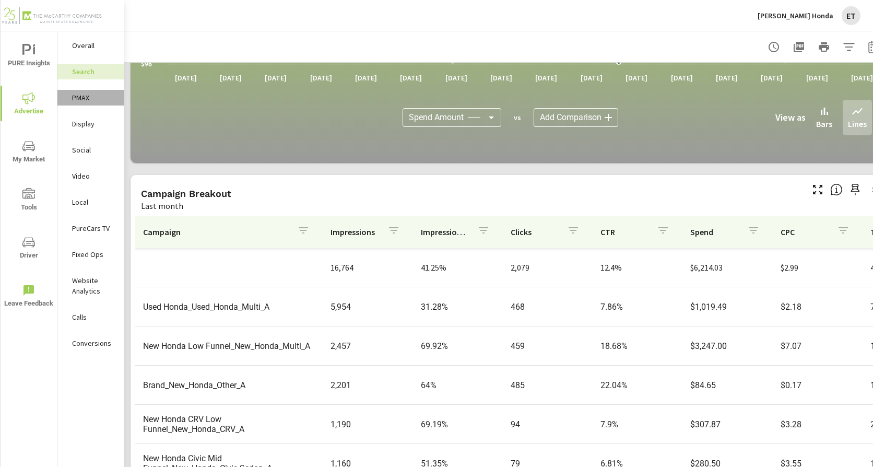
click at [96, 97] on p "PMAX" at bounding box center [93, 97] width 43 height 10
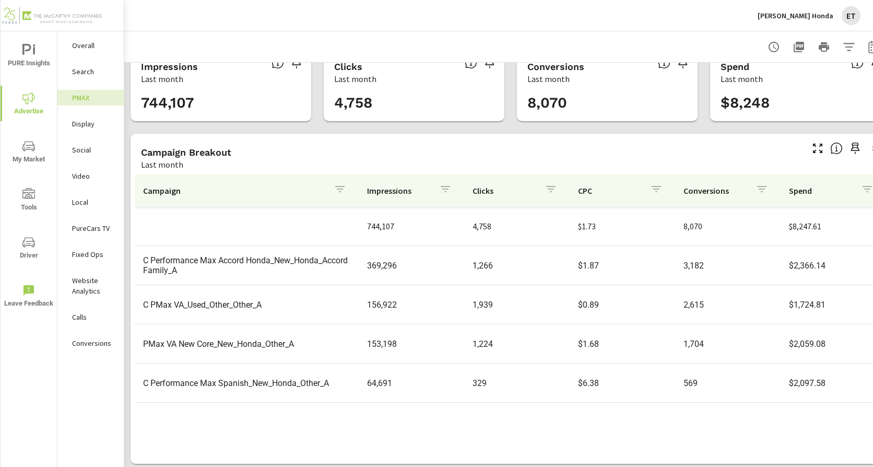
scroll to position [32, 0]
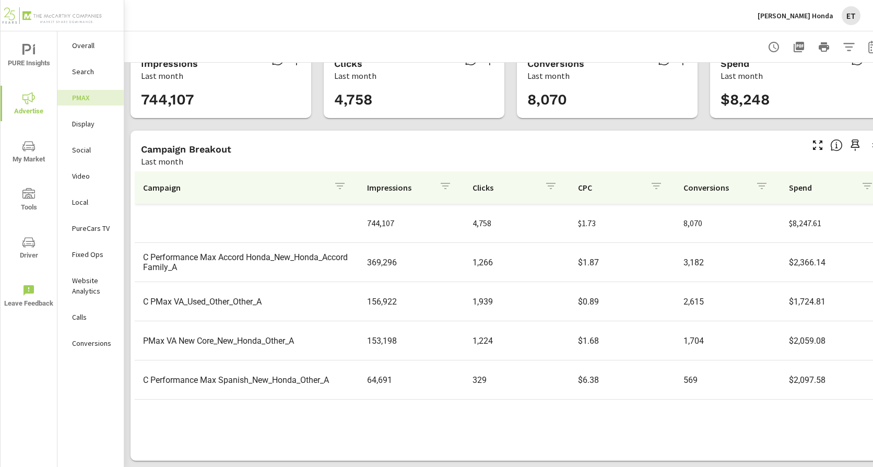
click at [85, 150] on p "Social" at bounding box center [93, 150] width 43 height 10
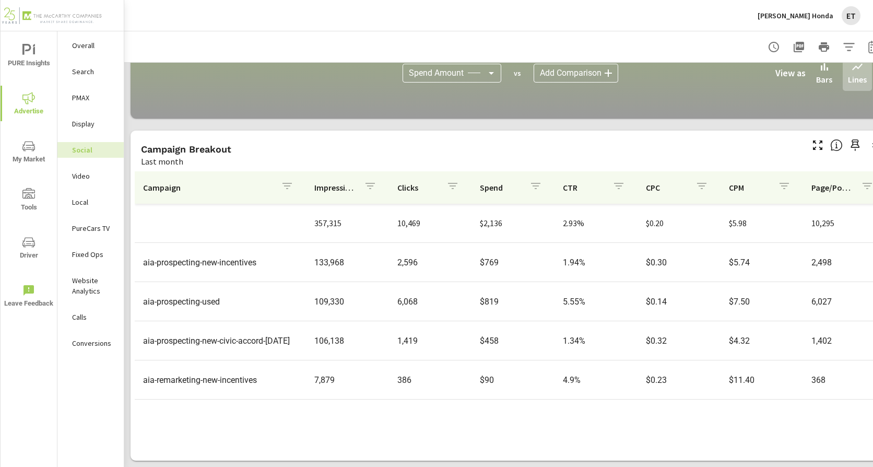
scroll to position [289, 0]
click at [775, 21] on div "Mike Maroone Honda ET" at bounding box center [809, 15] width 103 height 19
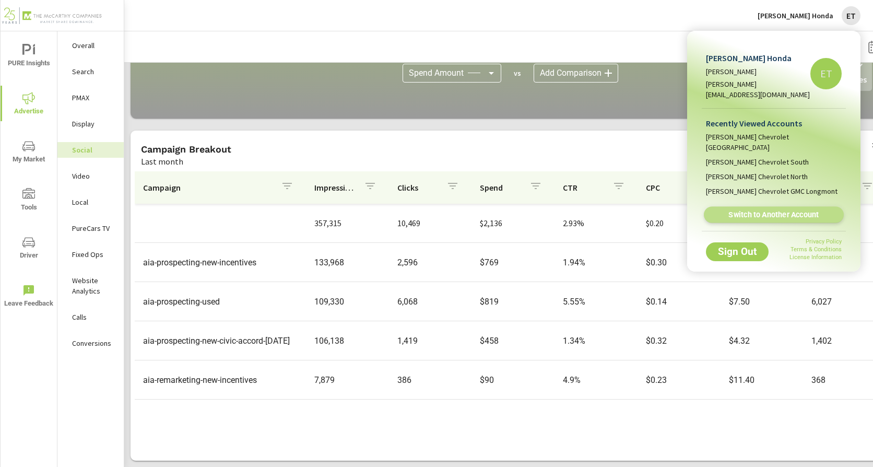
click at [749, 210] on span "Switch to Another Account" at bounding box center [774, 215] width 128 height 10
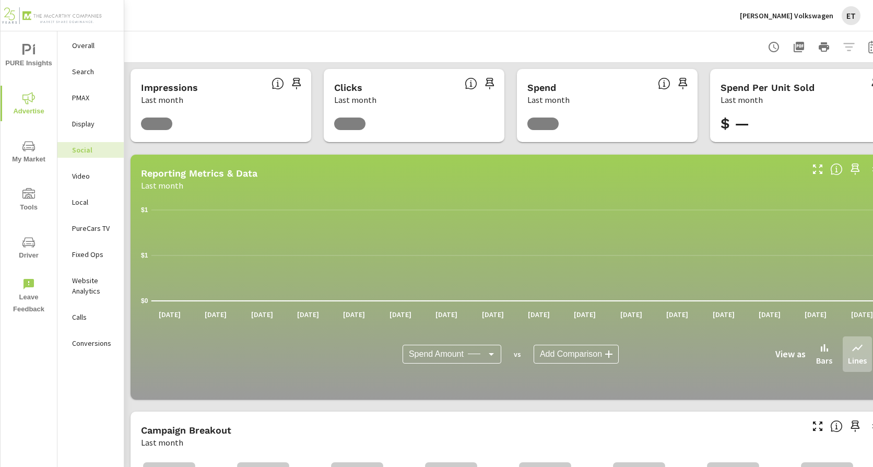
click at [86, 69] on p "Search" at bounding box center [93, 71] width 43 height 10
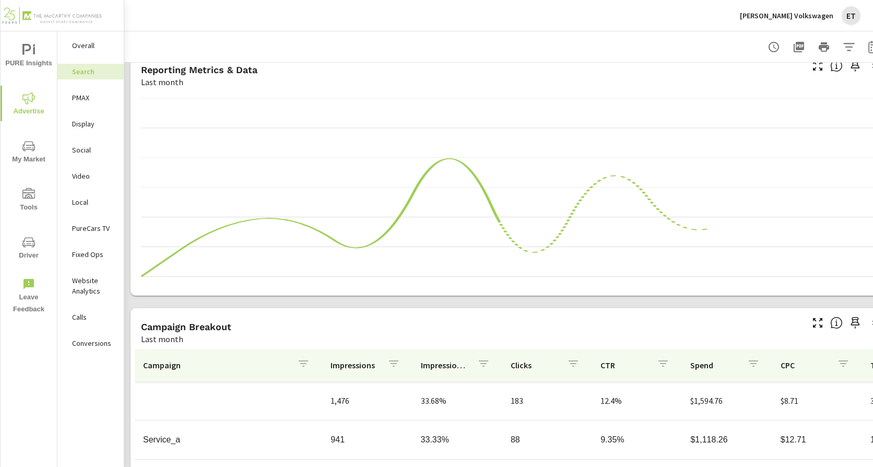
scroll to position [679, 0]
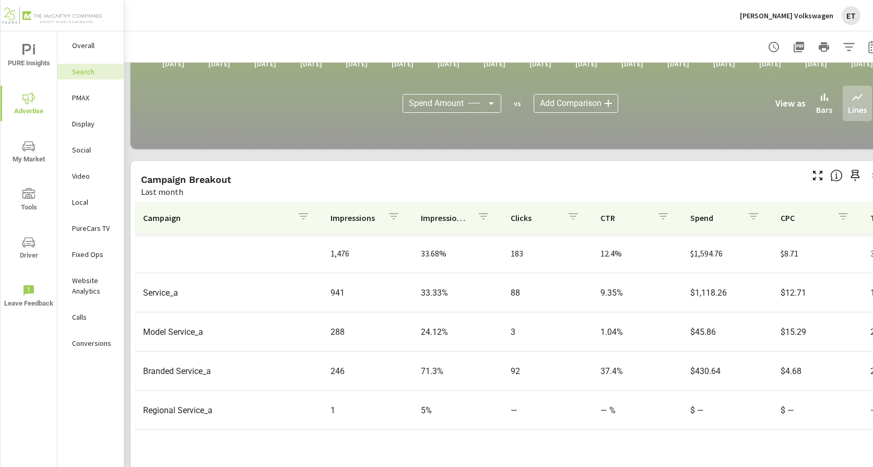
click at [69, 90] on div "PMAX" at bounding box center [90, 98] width 66 height 16
